Goal: Information Seeking & Learning: Check status

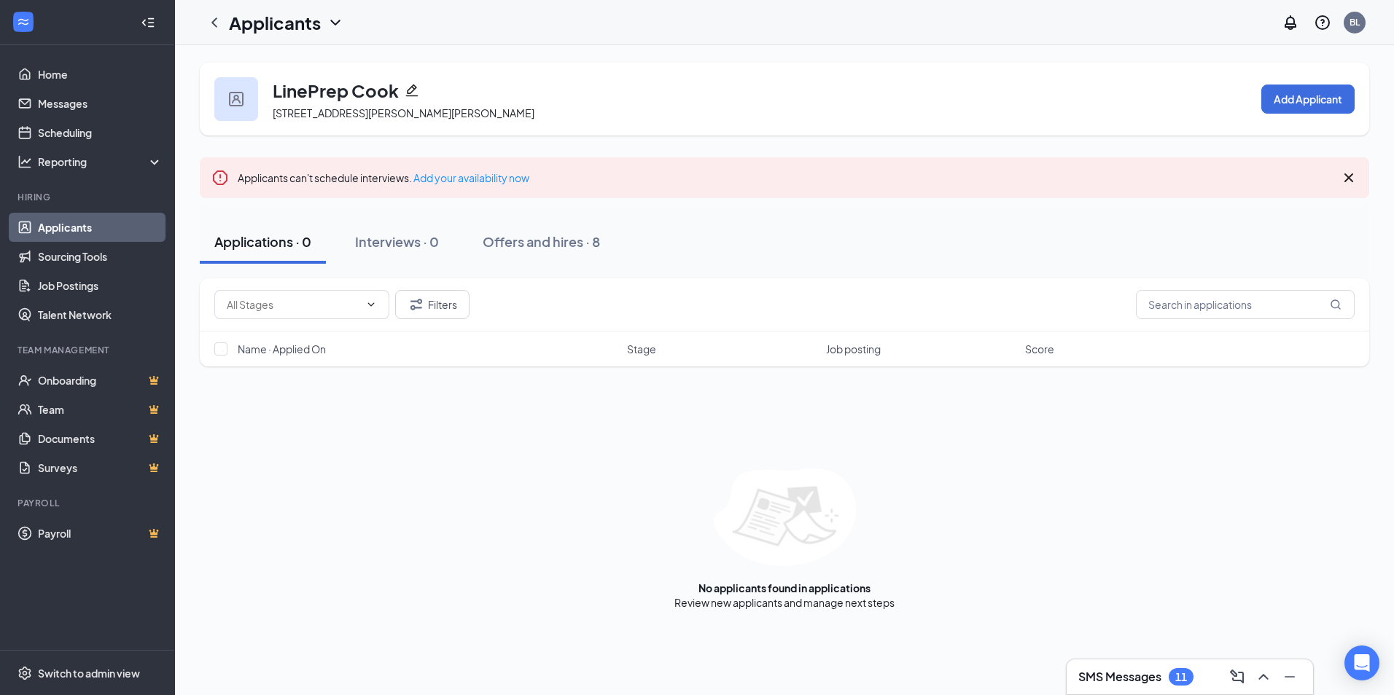
click at [305, 11] on h1 "Applicants" at bounding box center [275, 22] width 92 height 25
click at [327, 41] on div "Applicants Archived applicants" at bounding box center [316, 77] width 175 height 80
click at [314, 61] on link "Applicants" at bounding box center [316, 63] width 157 height 15
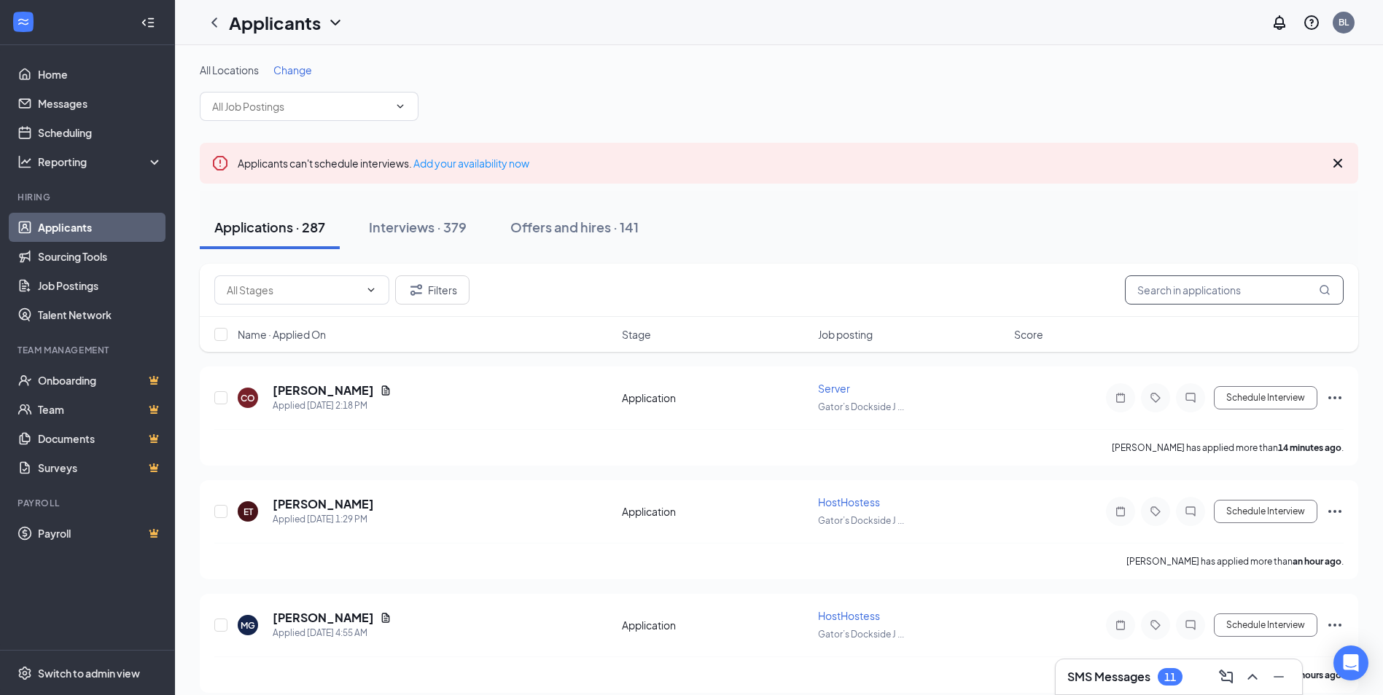
click at [1150, 294] on input "text" at bounding box center [1234, 290] width 219 height 29
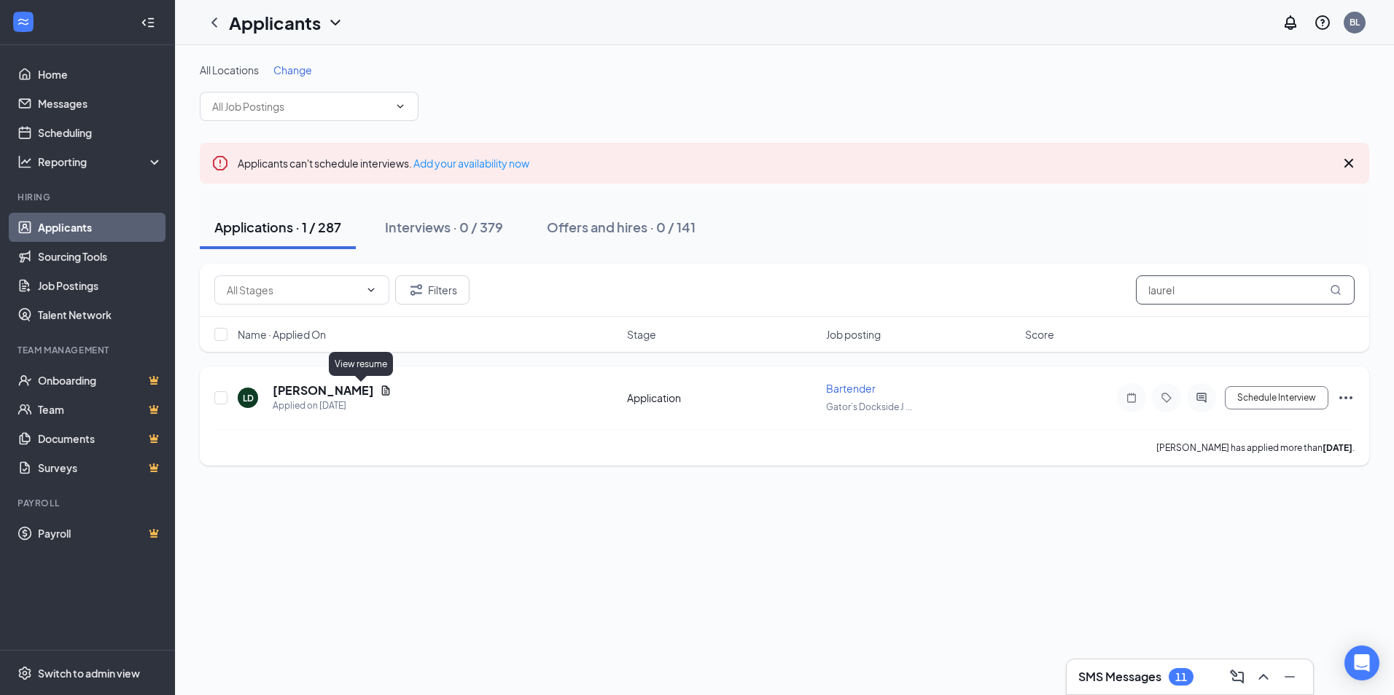
type input "laurel"
click at [365, 384] on div "[PERSON_NAME]" at bounding box center [332, 391] width 119 height 16
click at [359, 401] on div "Applied on [DATE]" at bounding box center [332, 406] width 119 height 15
click at [380, 390] on icon "Document" at bounding box center [386, 391] width 12 height 12
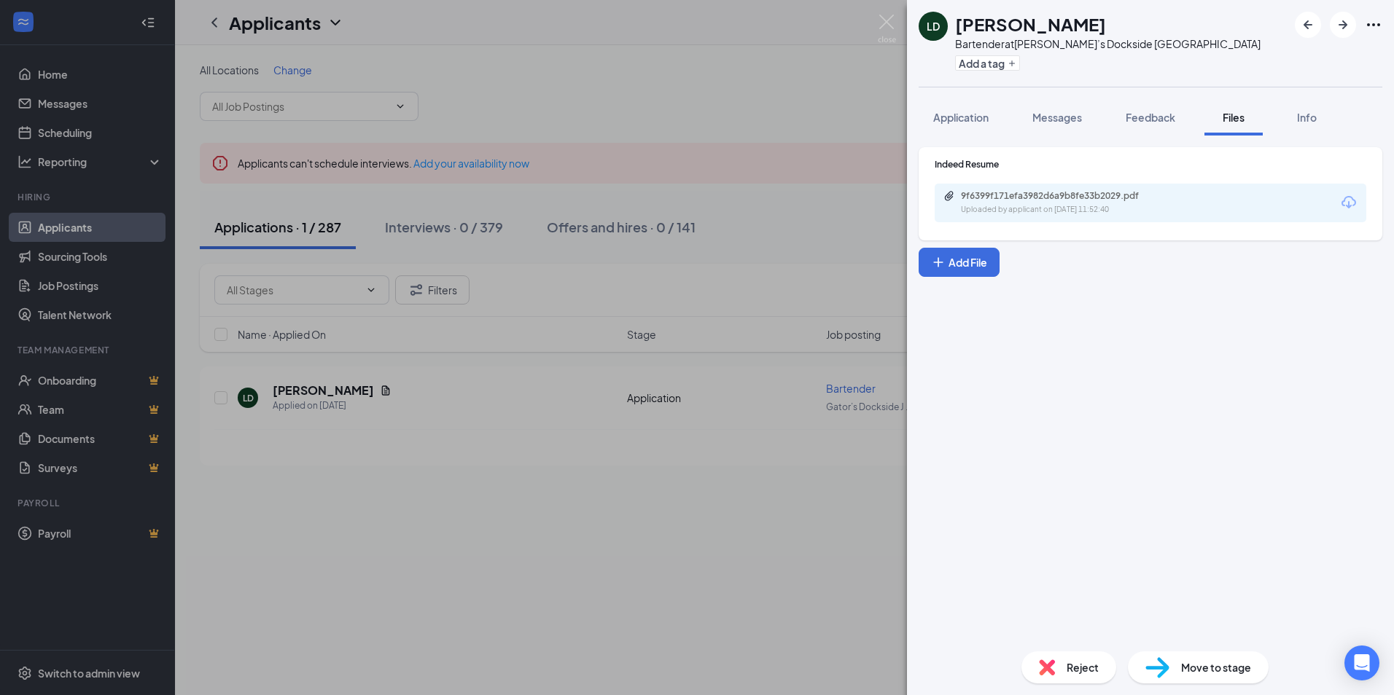
click at [644, 480] on div "[PERSON_NAME] Bartender at Gator’s Dockside Jonesville Add a tag Application Me…" at bounding box center [697, 347] width 1394 height 695
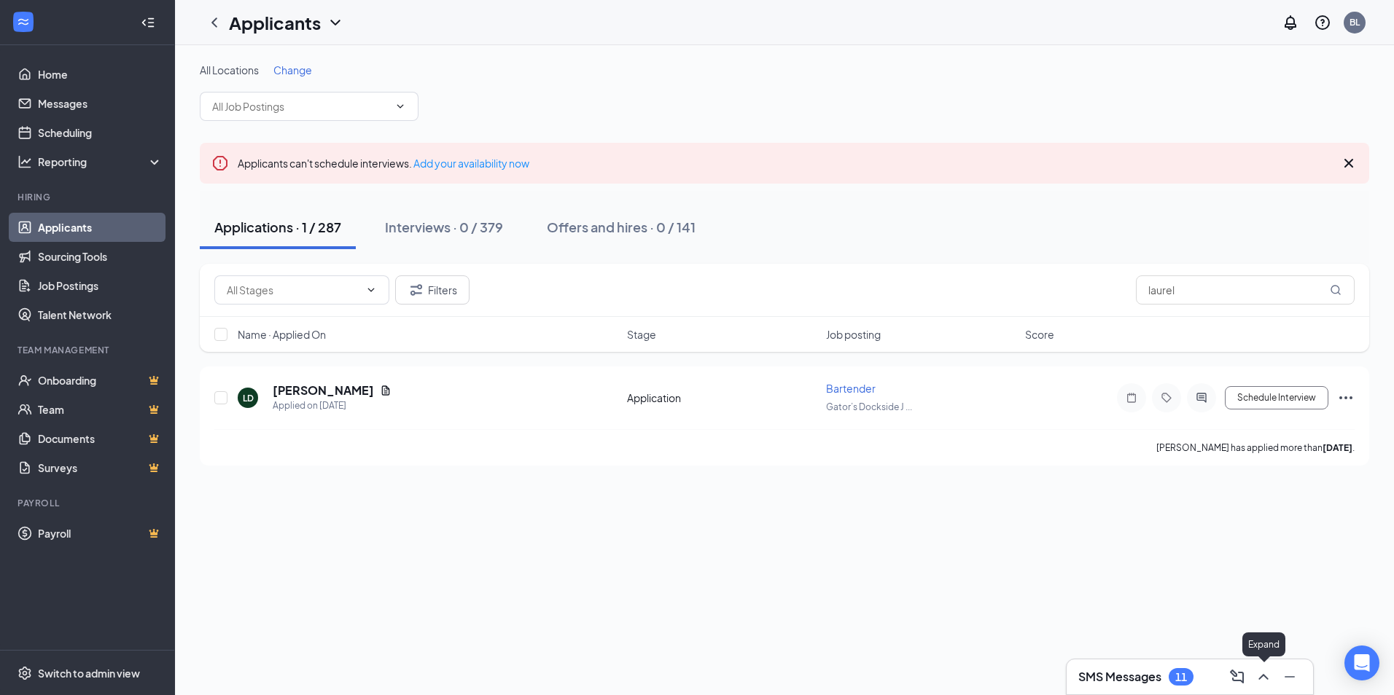
click at [1265, 674] on icon "ChevronUp" at bounding box center [1263, 677] width 17 height 17
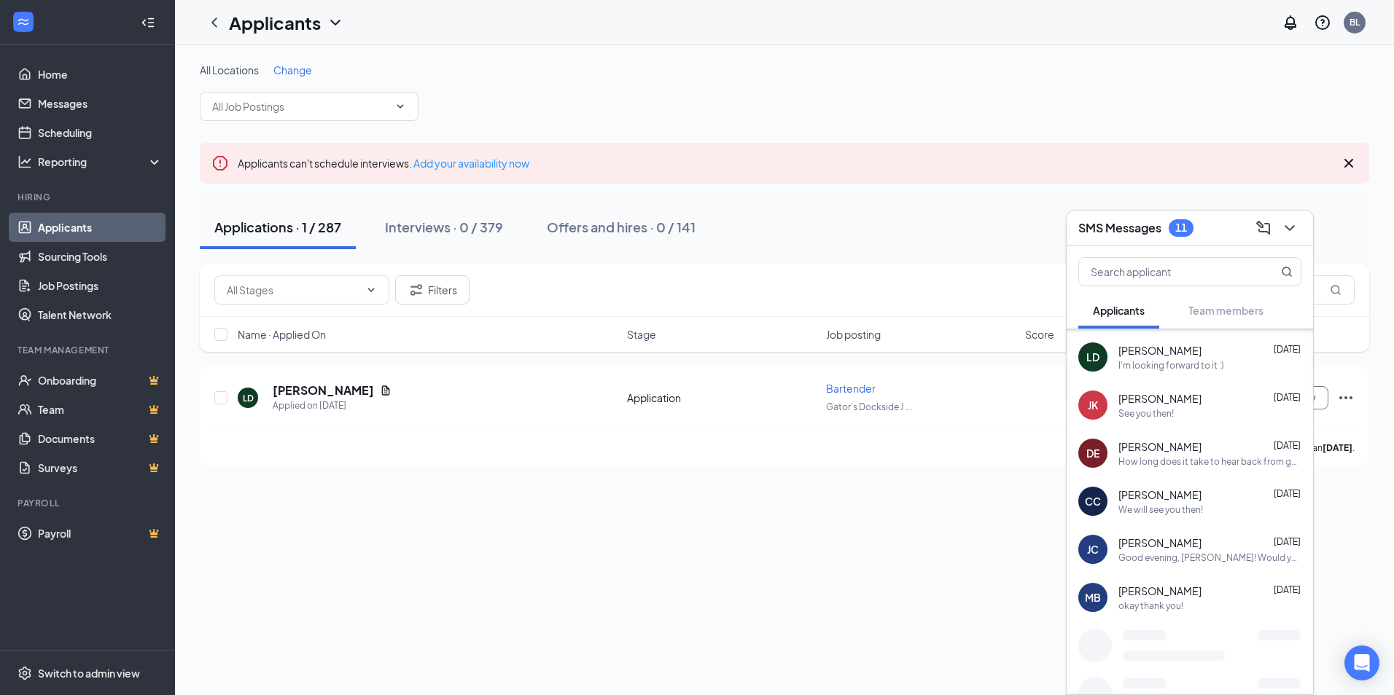
scroll to position [116, 0]
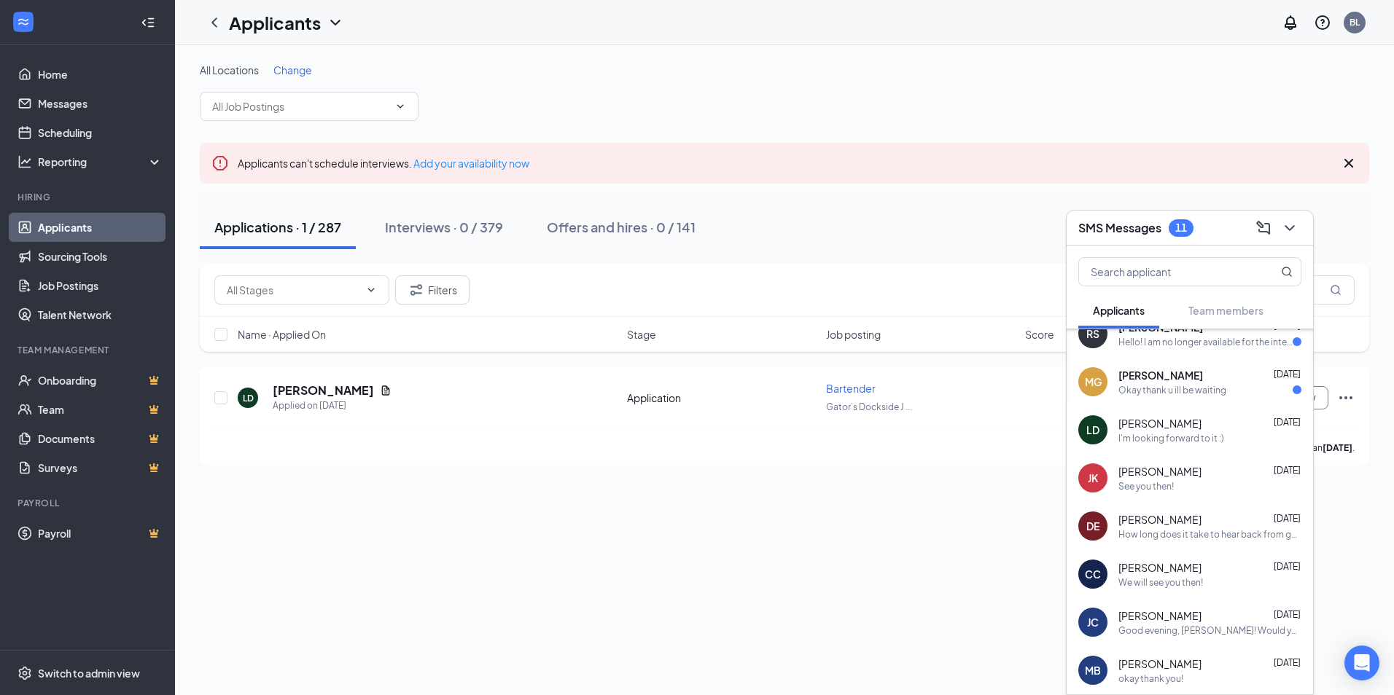
click at [1197, 439] on div "I'm looking forward to it :)" at bounding box center [1171, 438] width 106 height 12
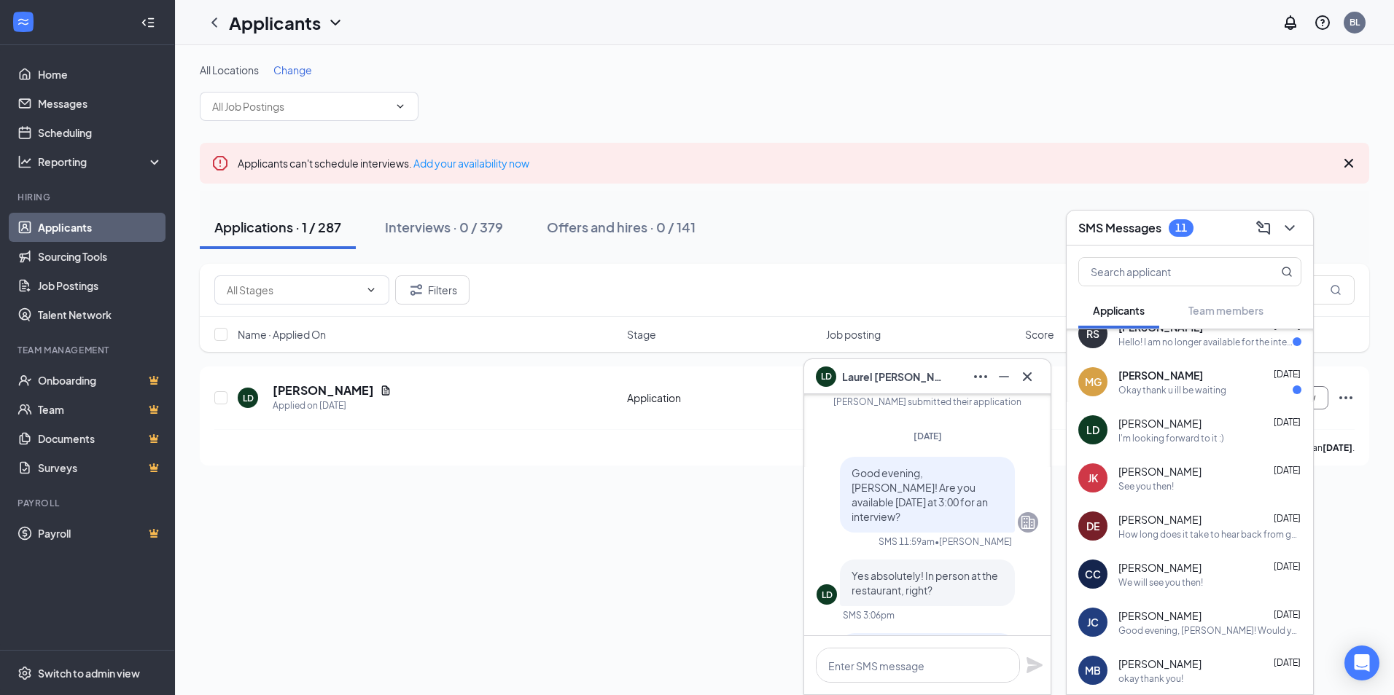
scroll to position [-146, 0]
click at [1010, 407] on div "[DATE] [PERSON_NAME] submitted their application" at bounding box center [928, 397] width 222 height 54
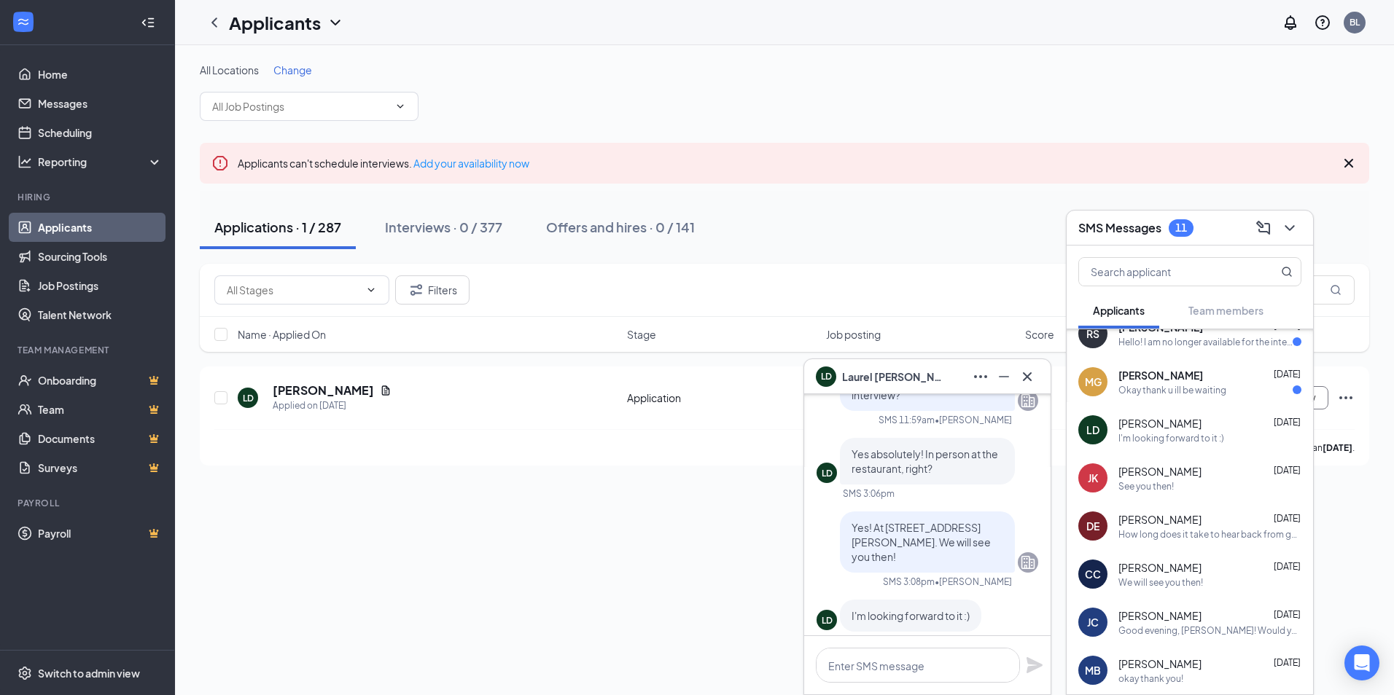
scroll to position [0, 0]
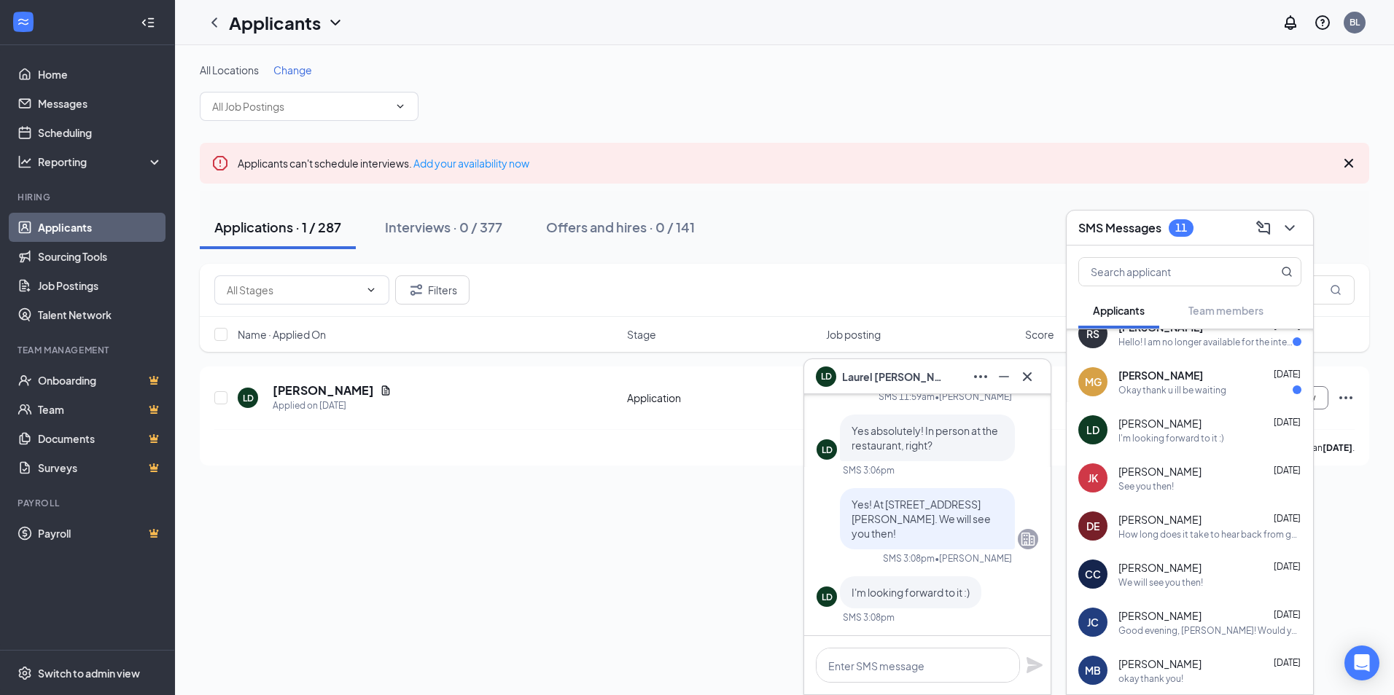
click at [987, 284] on div "Filters laurel" at bounding box center [784, 290] width 1140 height 29
